Goal: Navigation & Orientation: Find specific page/section

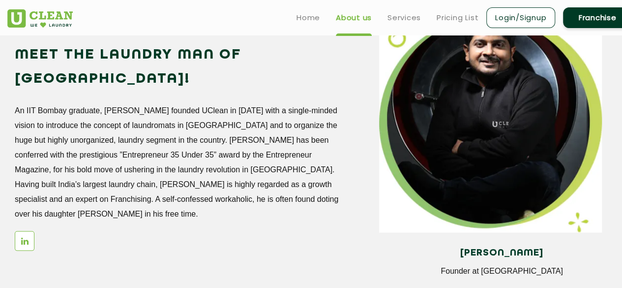
scroll to position [846, 0]
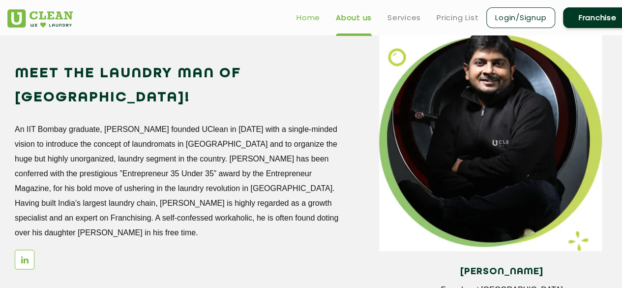
click at [310, 16] on link "Home" at bounding box center [308, 18] width 24 height 12
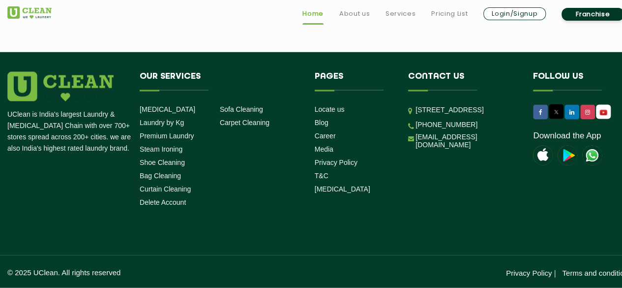
scroll to position [2830, 0]
click at [404, 12] on link "Services" at bounding box center [400, 14] width 30 height 12
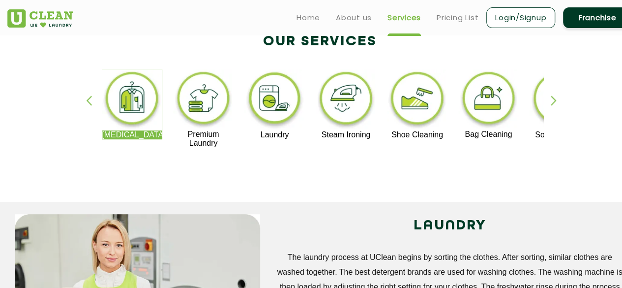
scroll to position [212, 0]
